Goal: Navigation & Orientation: Find specific page/section

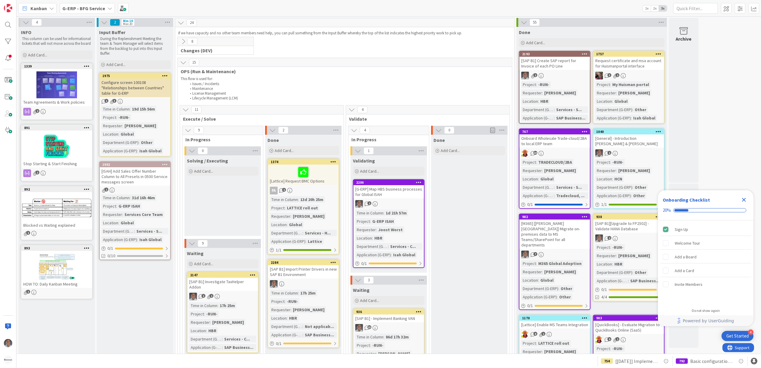
click at [103, 8] on b "G-ERP - BFG Service" at bounding box center [83, 8] width 43 height 6
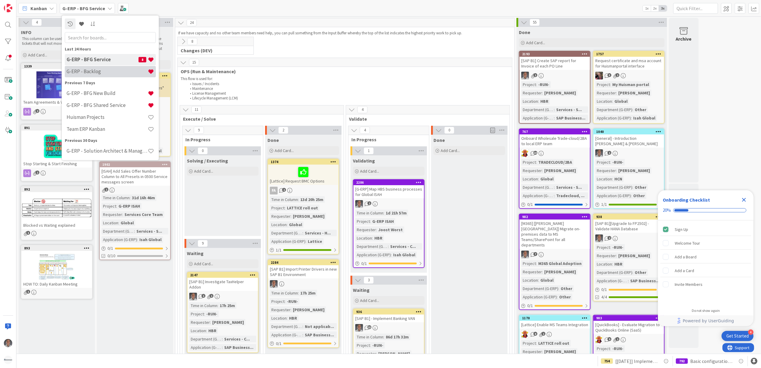
click at [107, 69] on h4 "G-ERP - Backlog" at bounding box center [107, 71] width 81 height 6
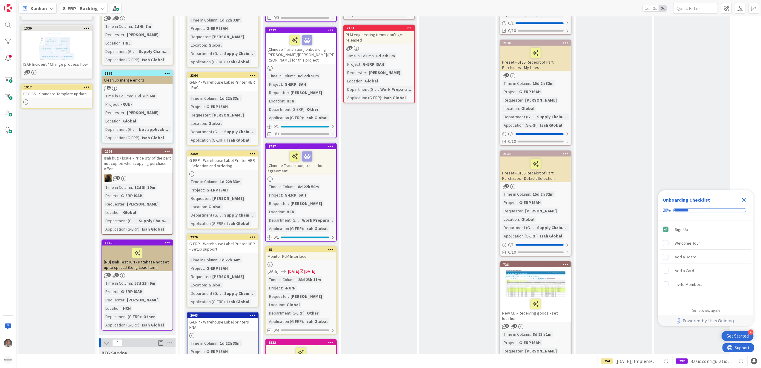
scroll to position [398, 0]
click at [92, 10] on b "G-ERP - Backlog" at bounding box center [80, 8] width 36 height 6
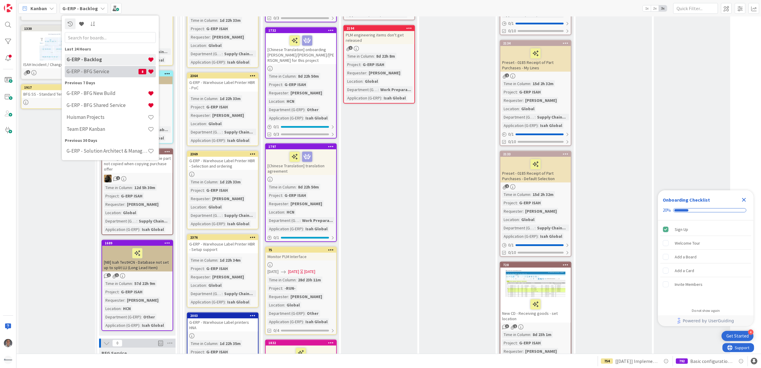
click at [94, 70] on h4 "G-ERP - BFG Service" at bounding box center [103, 71] width 72 height 6
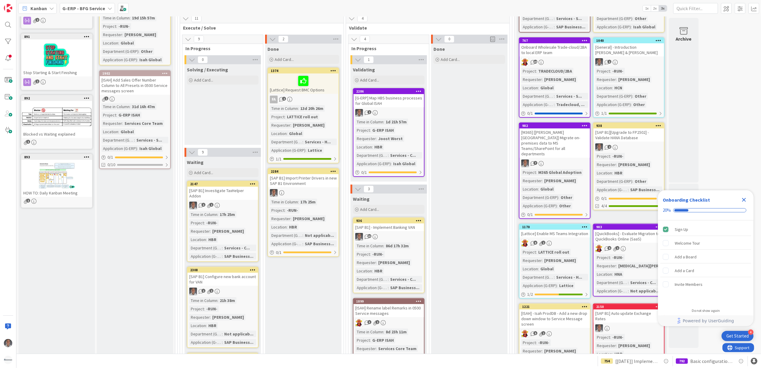
scroll to position [79, 0]
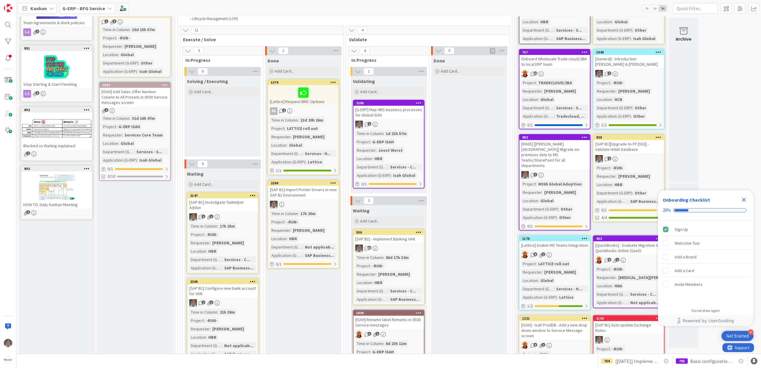
drag, startPoint x: 741, startPoint y: 200, endPoint x: 729, endPoint y: 130, distance: 70.9
click at [741, 200] on icon "Close Checklist" at bounding box center [744, 199] width 7 height 7
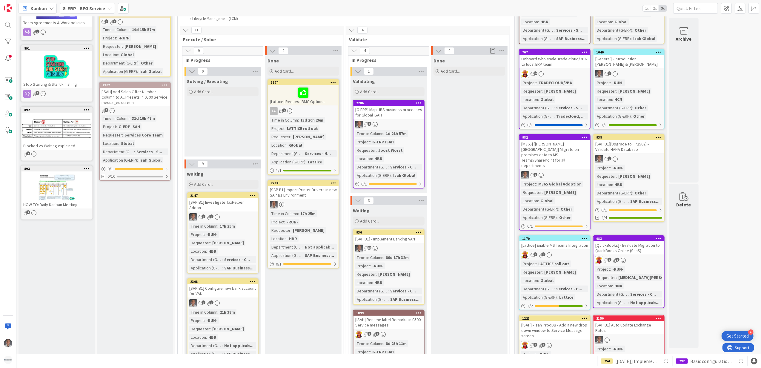
scroll to position [0, 0]
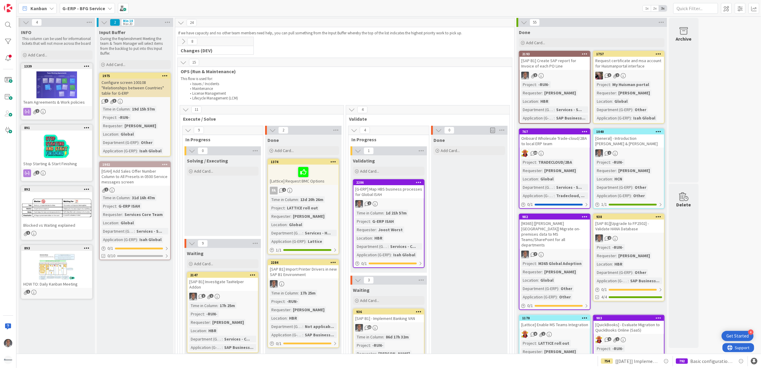
click at [184, 62] on icon at bounding box center [183, 62] width 7 height 7
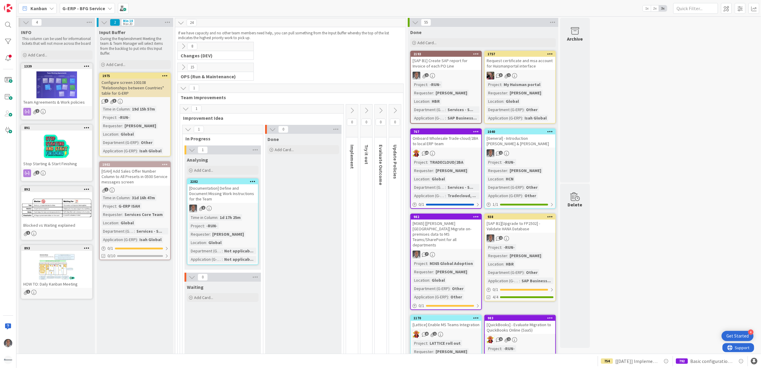
click at [184, 69] on icon at bounding box center [183, 67] width 7 height 7
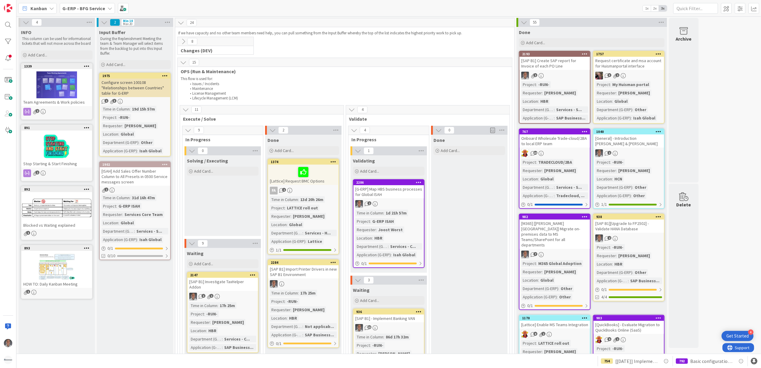
click at [183, 45] on icon at bounding box center [183, 41] width 7 height 7
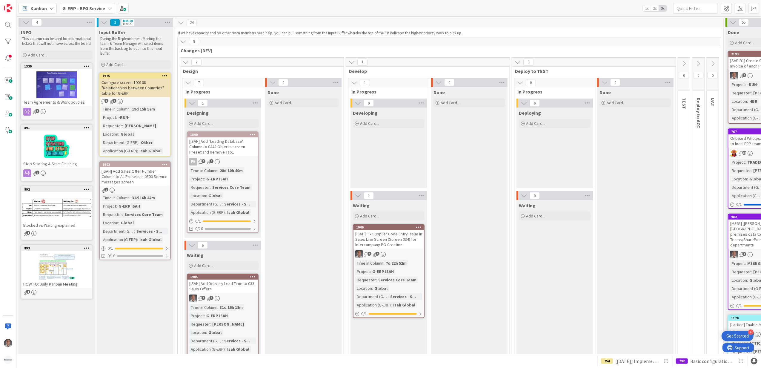
click at [108, 10] on icon at bounding box center [110, 8] width 5 height 5
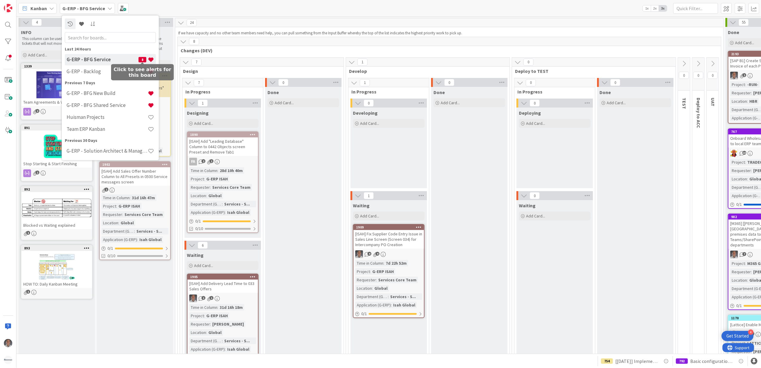
click at [142, 58] on span "8" at bounding box center [143, 59] width 8 height 5
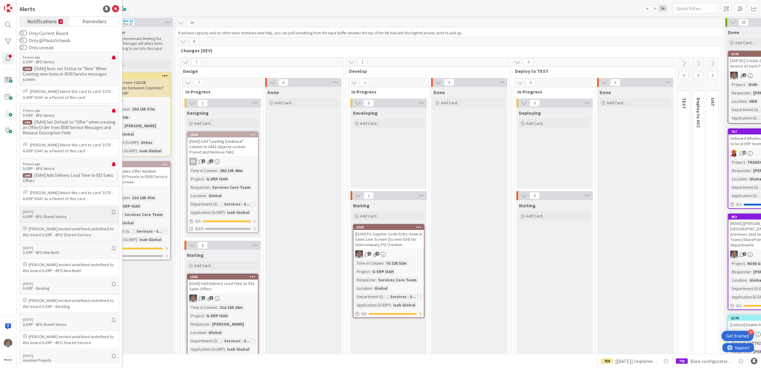
scroll to position [277, 0]
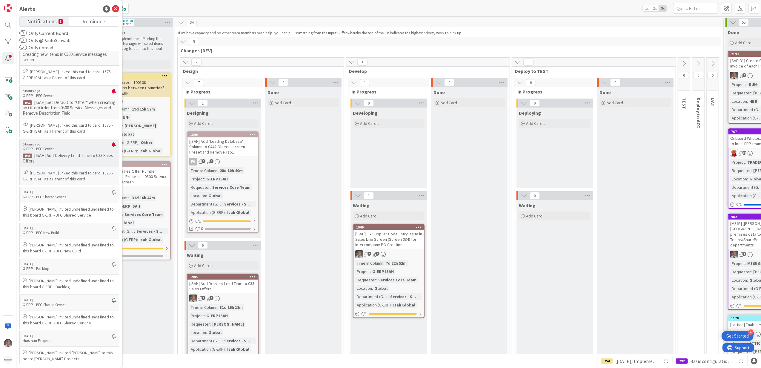
click at [73, 167] on div "Rob van Wees linked this card to card '1575 - G-ERP ISAH' as a Parent of this c…" at bounding box center [69, 176] width 99 height 18
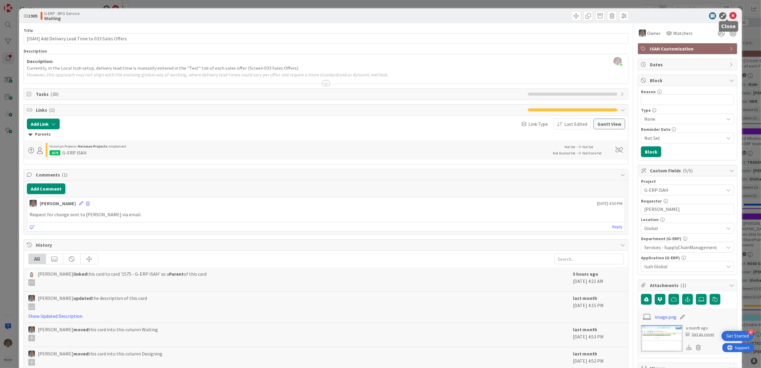
click at [730, 14] on icon at bounding box center [733, 15] width 7 height 7
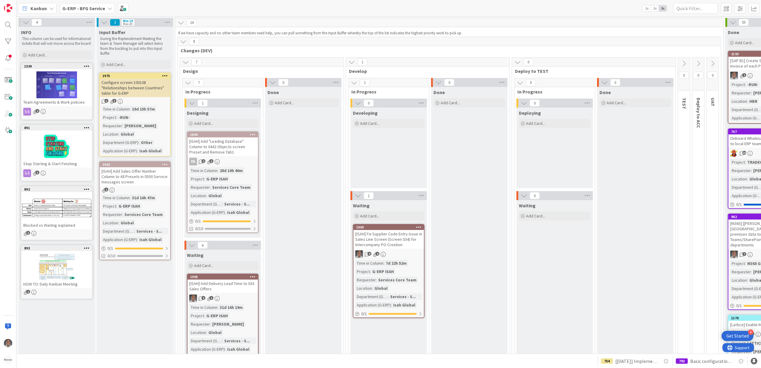
click at [97, 9] on b "G-ERP - BFG Service" at bounding box center [83, 8] width 43 height 6
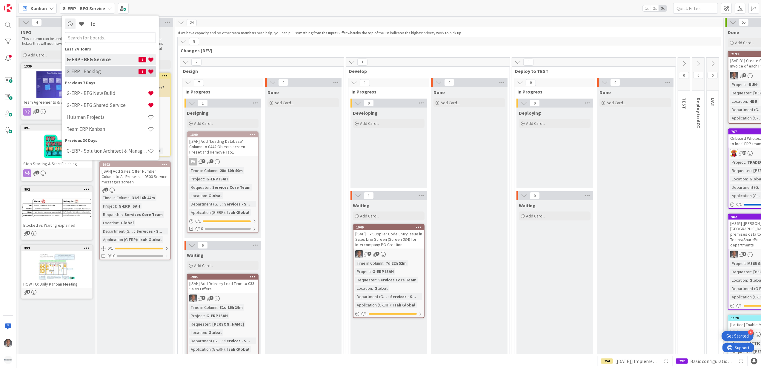
click at [106, 66] on div "G-ERP - Backlog 1" at bounding box center [110, 71] width 91 height 11
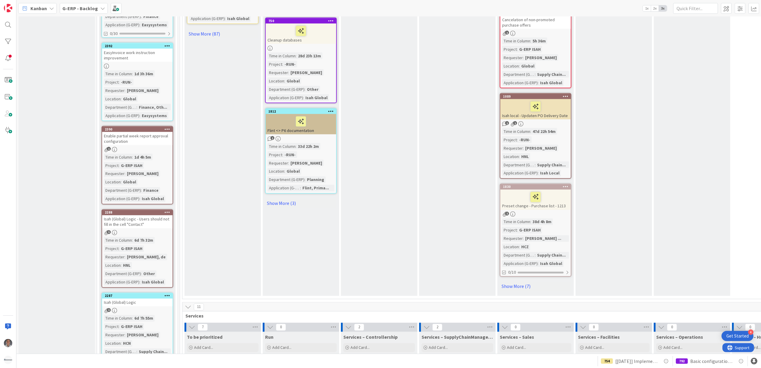
scroll to position [1115, 0]
